Goal: Find specific page/section: Find specific page/section

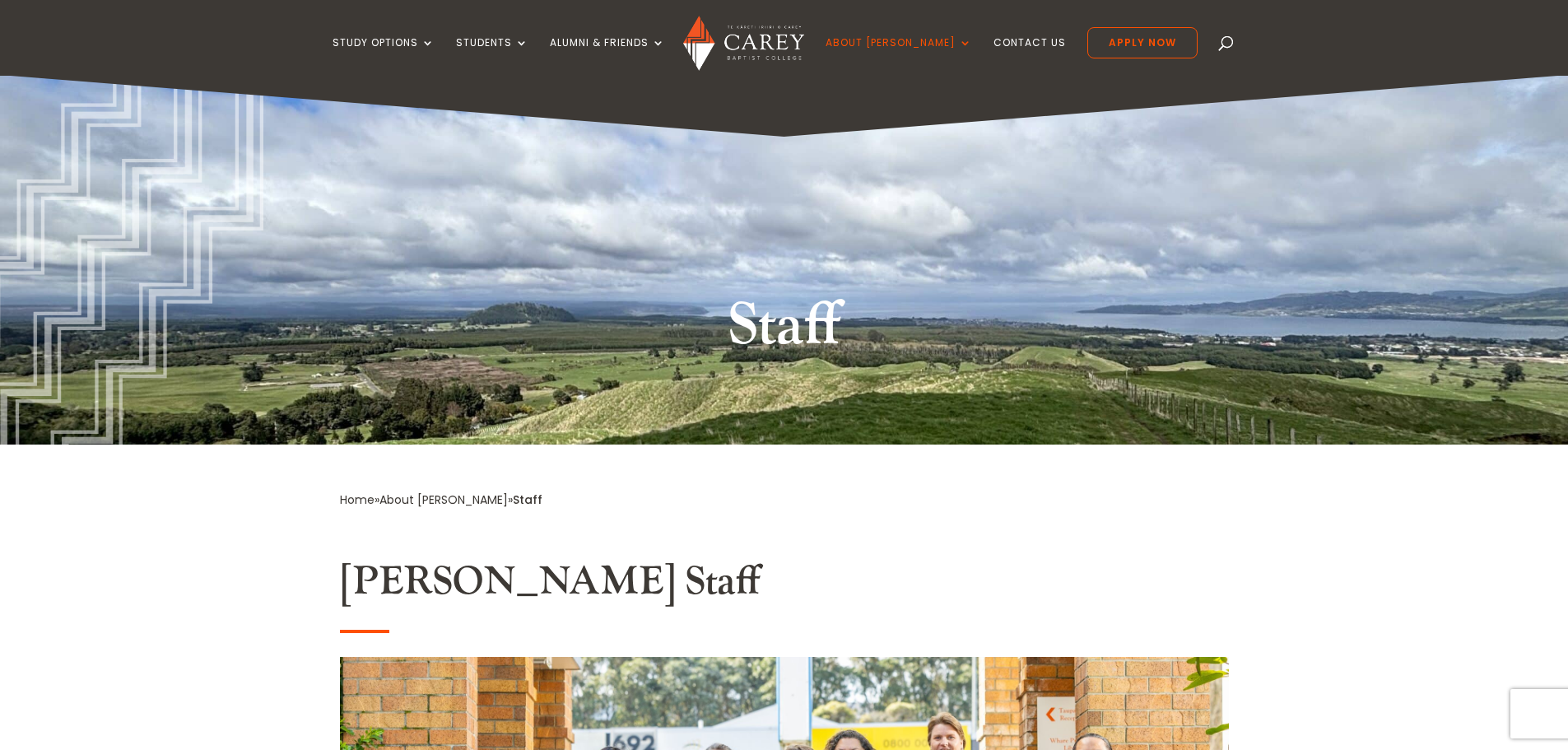
click at [1226, 46] on span at bounding box center [1226, 46] width 0 height 0
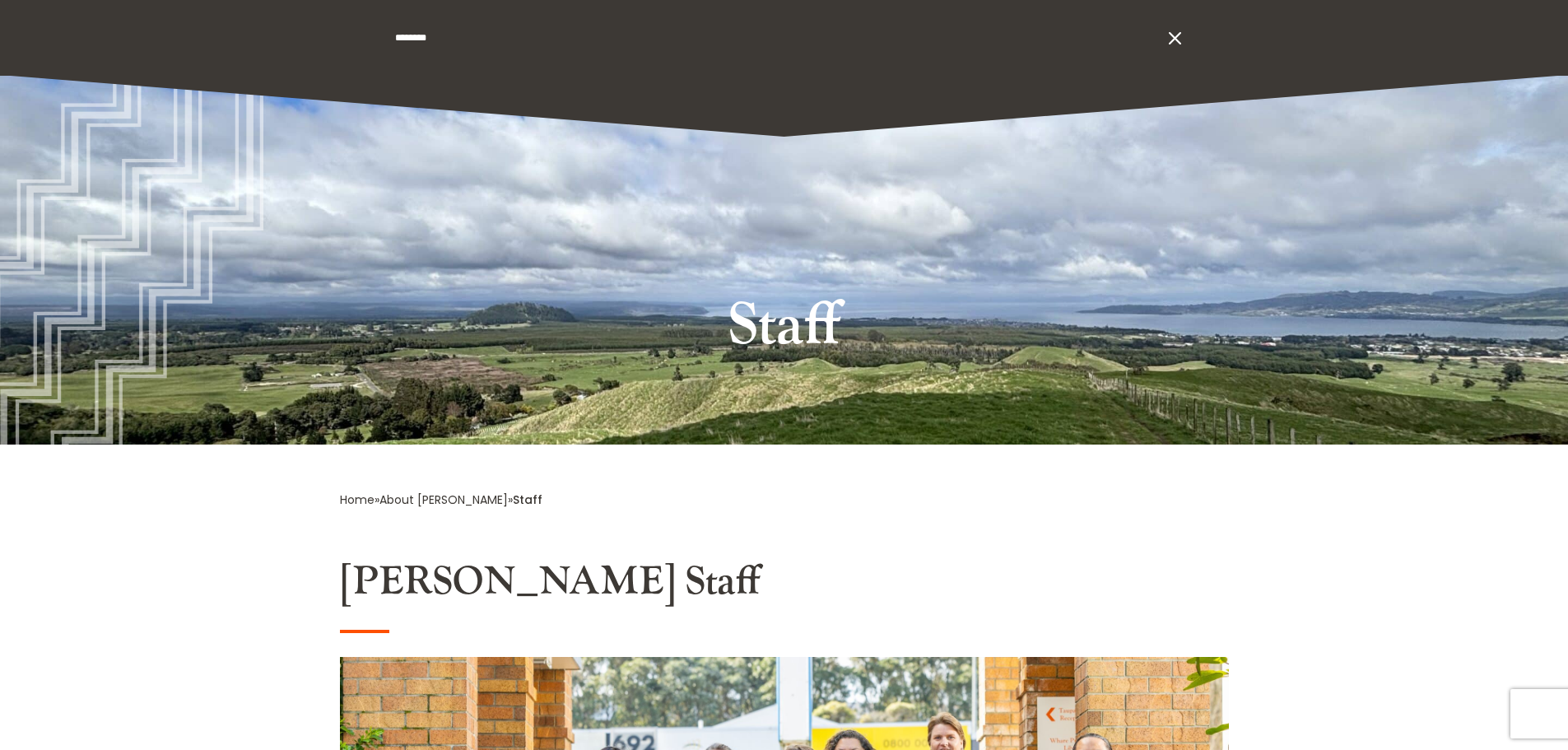
type input "********"
click at [1176, 37] on span at bounding box center [1174, 38] width 25 height 25
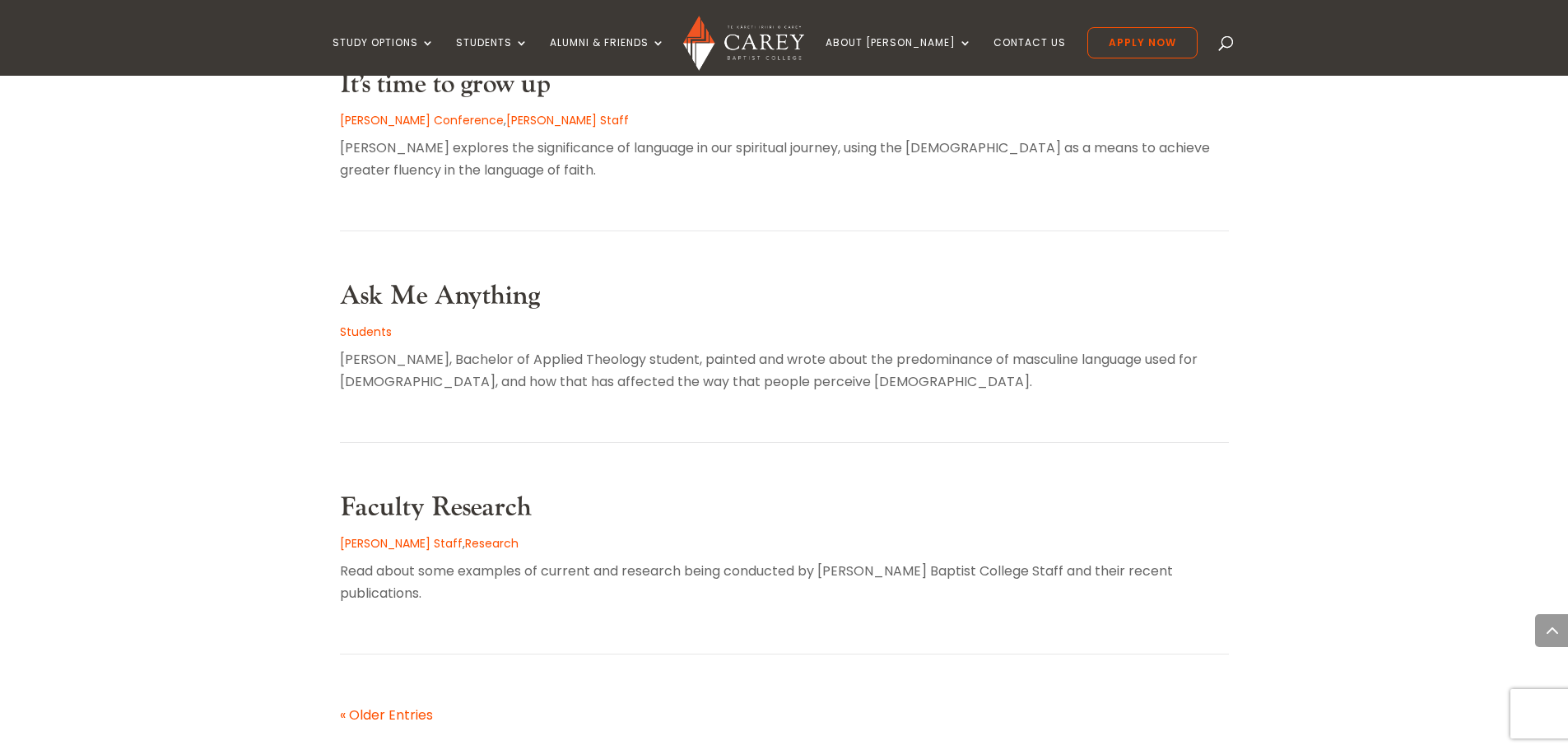
scroll to position [1153, 0]
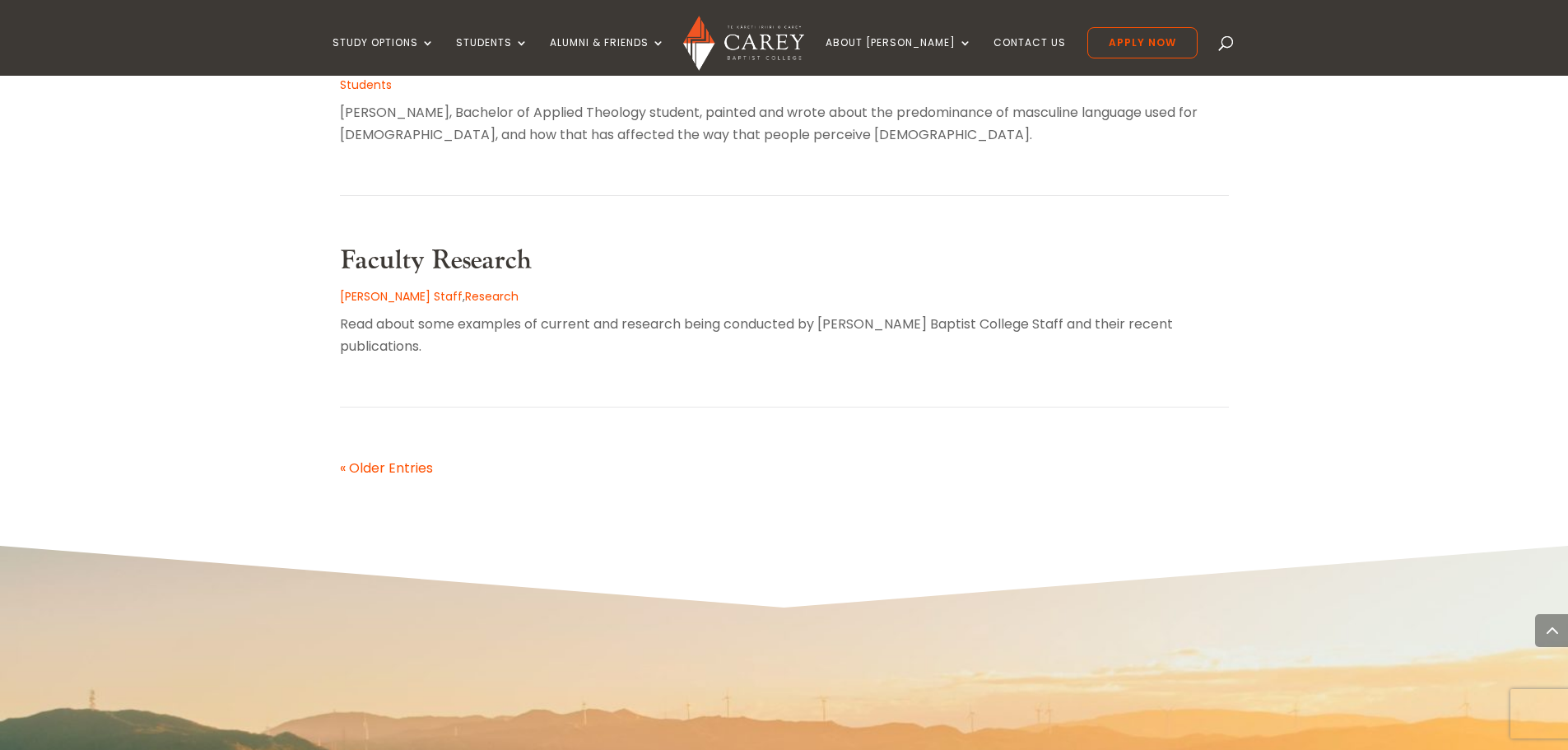
click at [405, 458] on link "« Older Entries" at bounding box center [386, 467] width 93 height 19
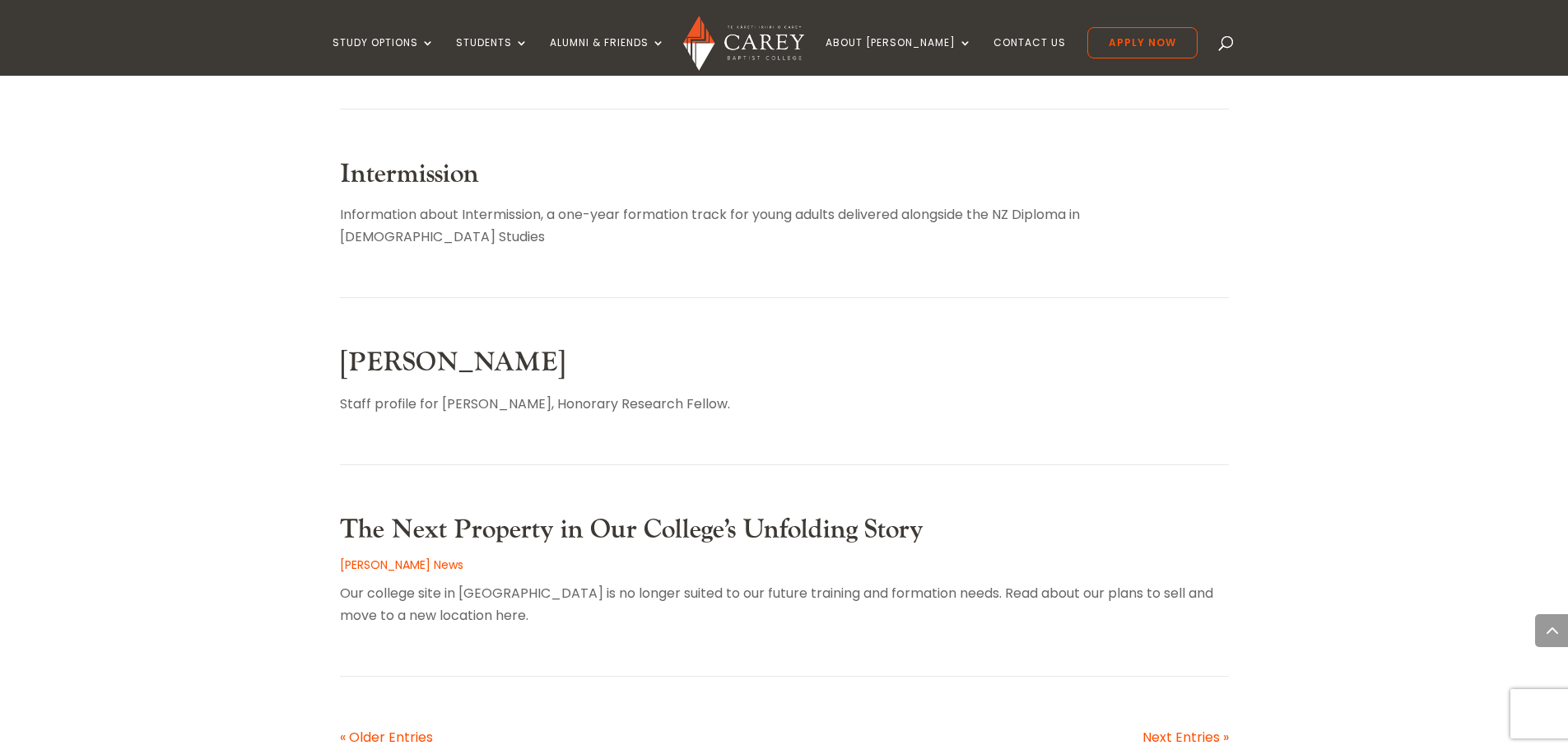
scroll to position [1040, 0]
